Goal: Register for event/course

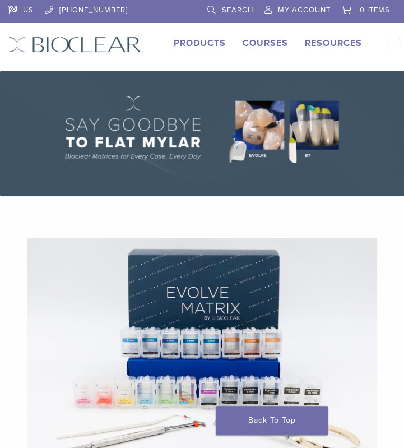
click at [205, 40] on link "Products" at bounding box center [200, 43] width 52 height 11
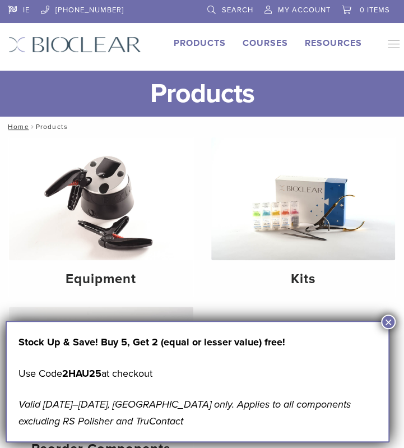
click at [276, 44] on link "Courses" at bounding box center [265, 43] width 45 height 11
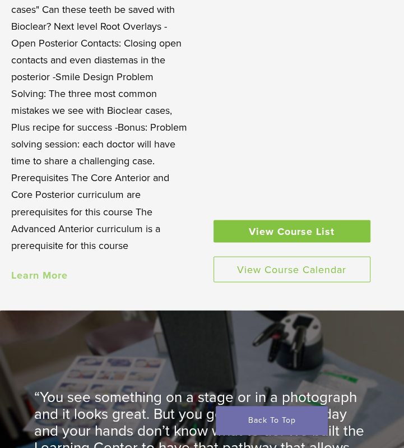
scroll to position [1612, 0]
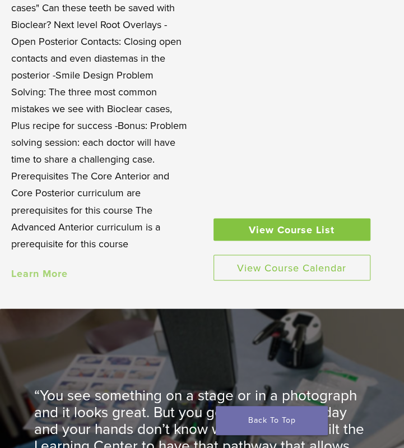
click at [298, 218] on link "View Course List" at bounding box center [292, 229] width 157 height 22
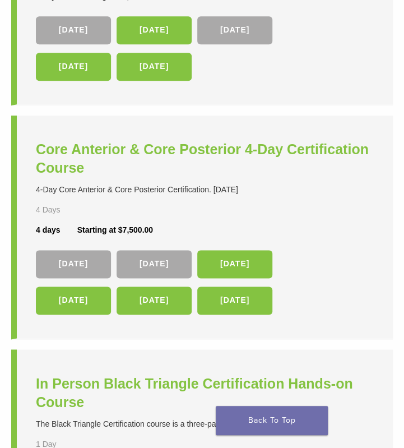
scroll to position [274, 0]
